Goal: Transaction & Acquisition: Purchase product/service

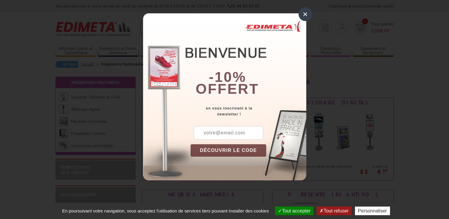
click at [305, 14] on div "×" at bounding box center [305, 14] width 14 height 14
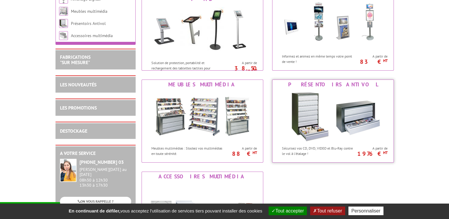
scroll to position [119, 0]
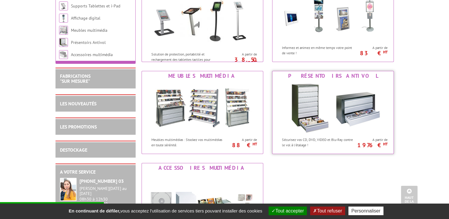
click at [321, 130] on img at bounding box center [333, 107] width 110 height 53
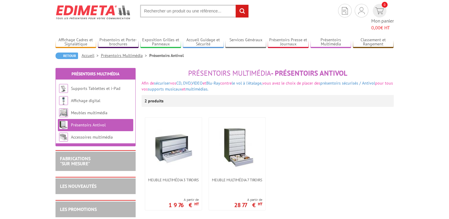
scroll to position [89, 0]
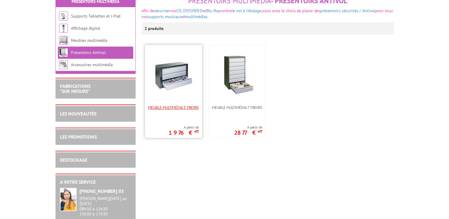
click at [183, 105] on span "Meuble multimédia 3 tiroirs" at bounding box center [173, 107] width 51 height 4
